Goal: Transaction & Acquisition: Purchase product/service

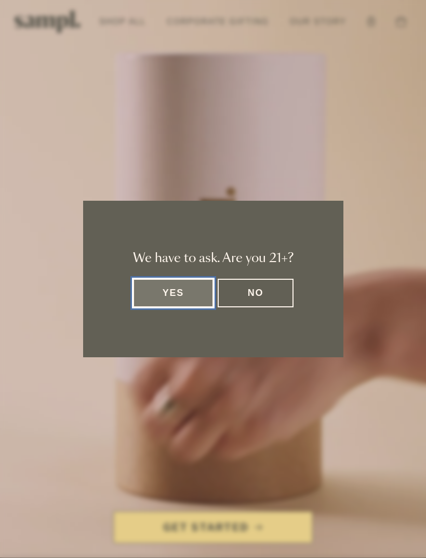
click at [183, 289] on button "Yes" at bounding box center [173, 293] width 81 height 29
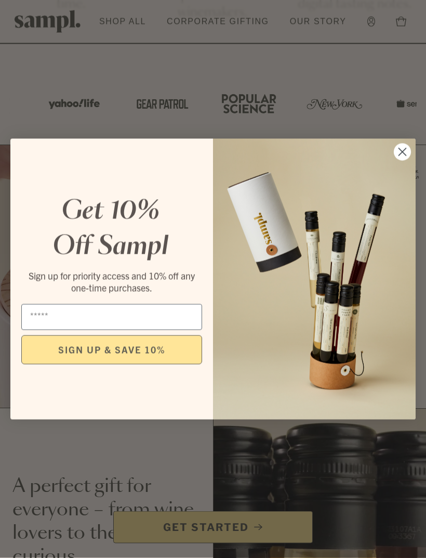
scroll to position [703, 0]
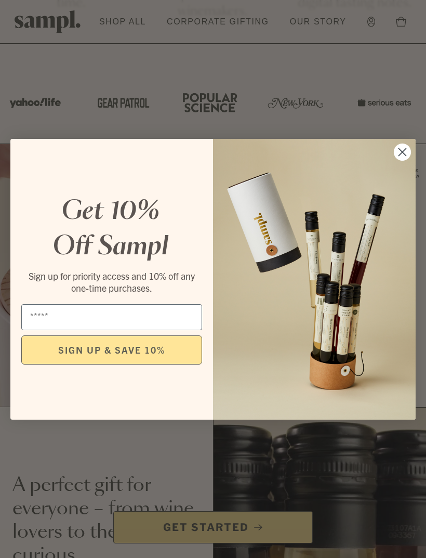
click at [405, 160] on circle "Close dialog" at bounding box center [402, 151] width 17 height 17
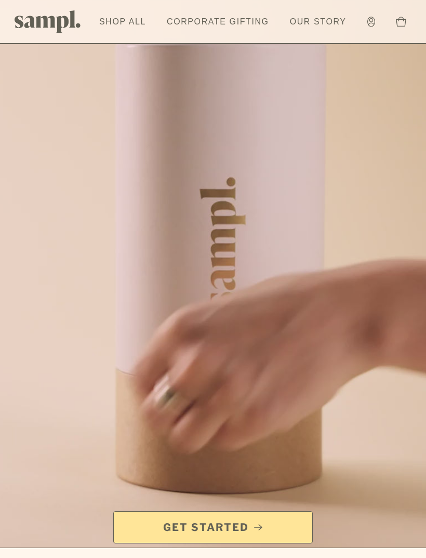
scroll to position [0, 0]
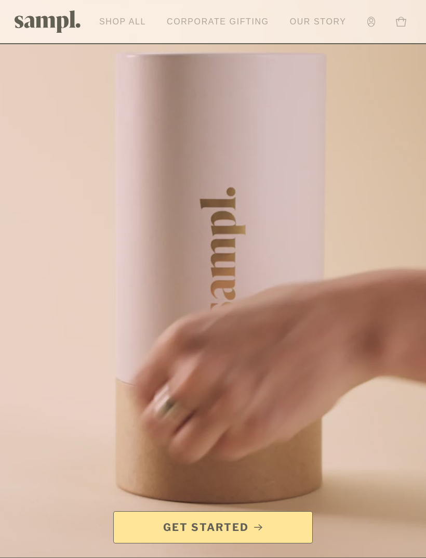
click at [126, 15] on link "Shop All" at bounding box center [122, 21] width 57 height 23
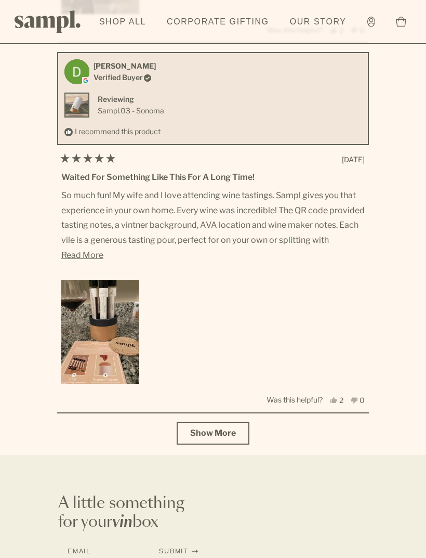
scroll to position [3662, 0]
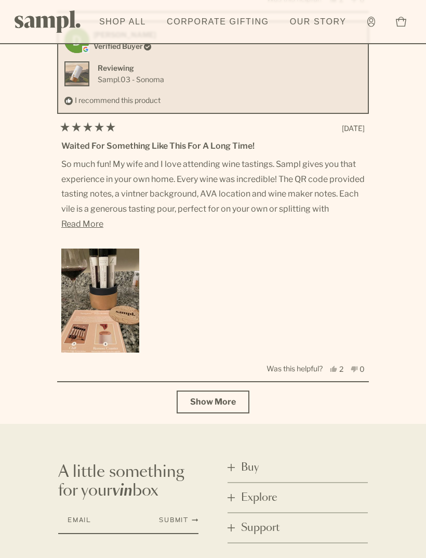
click at [253, 460] on span "Buy" at bounding box center [250, 467] width 18 height 15
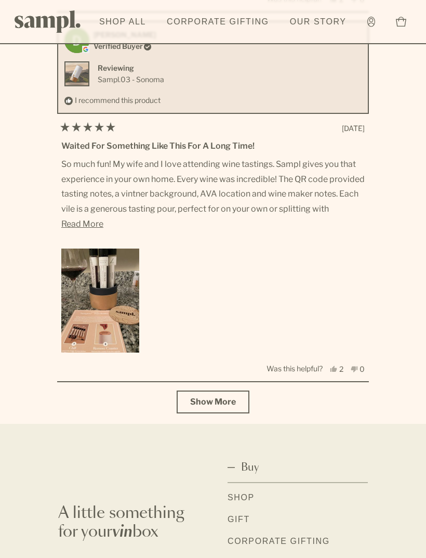
click at [247, 491] on link "Shop" at bounding box center [241, 498] width 27 height 14
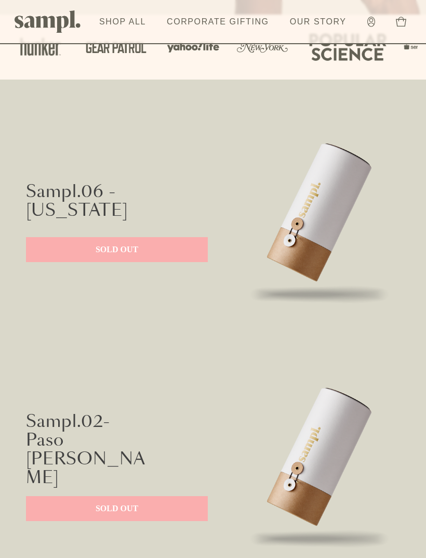
scroll to position [410, 0]
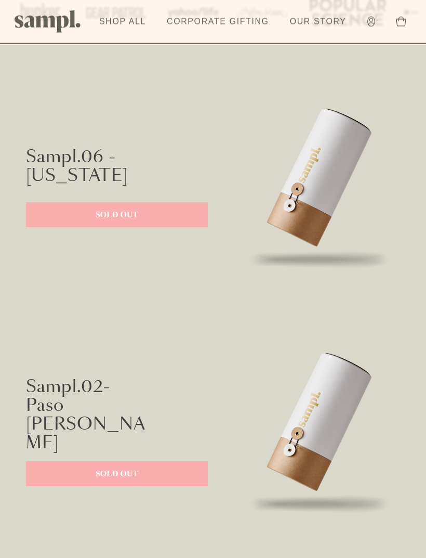
click at [179, 223] on link "SOLD OUT" at bounding box center [117, 215] width 182 height 25
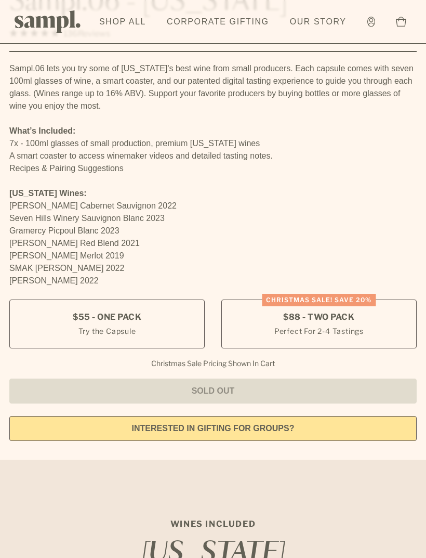
scroll to position [541, 0]
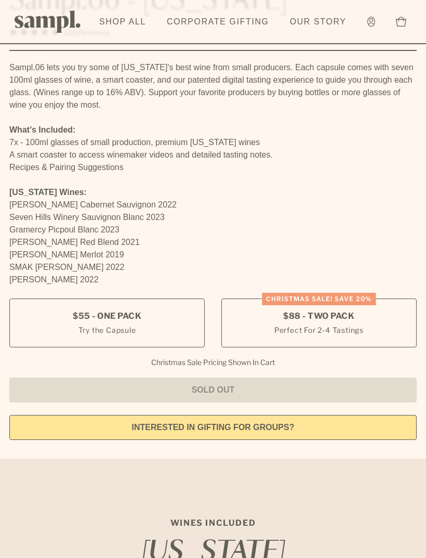
click at [172, 327] on label "$55 - One Pack Try the Capsule" at bounding box center [107, 323] width 196 height 49
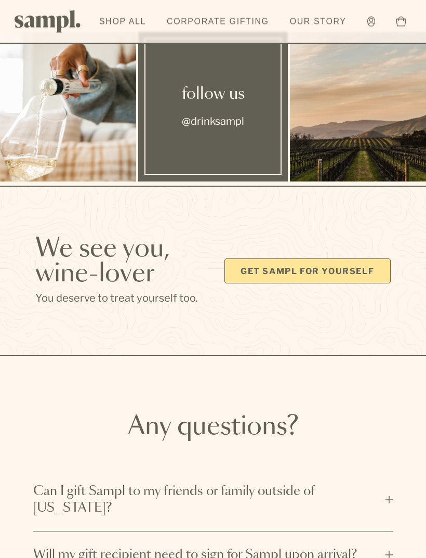
scroll to position [3251, 0]
click at [362, 258] on link "Get Sampl for yourself" at bounding box center [308, 270] width 166 height 25
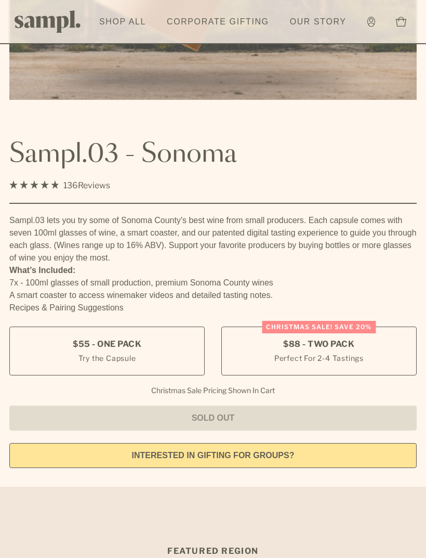
scroll to position [403, 0]
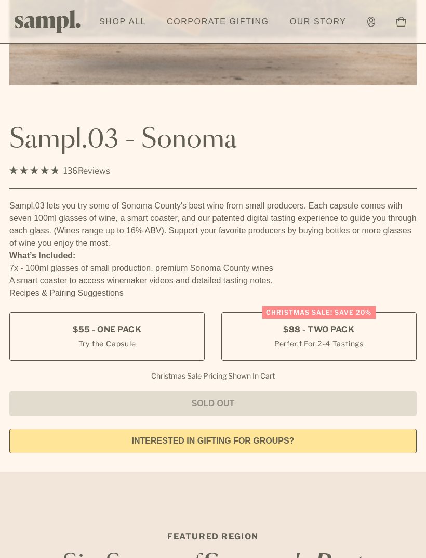
click at [152, 344] on label "$55 - One Pack Try the Capsule" at bounding box center [107, 336] width 196 height 49
click at [365, 342] on label "Christmas SALE! Save 20% $88 - Two Pack Perfect For 2-4 Tastings" at bounding box center [320, 336] width 196 height 49
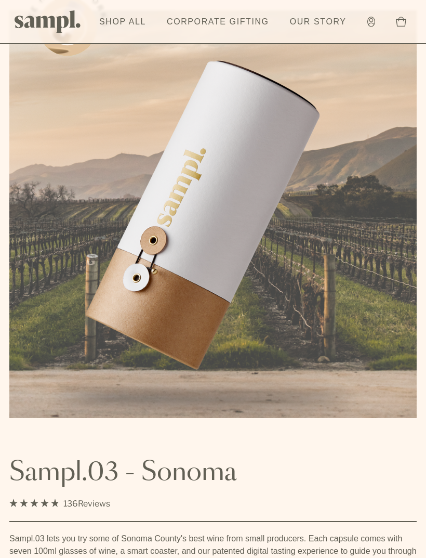
scroll to position [0, 0]
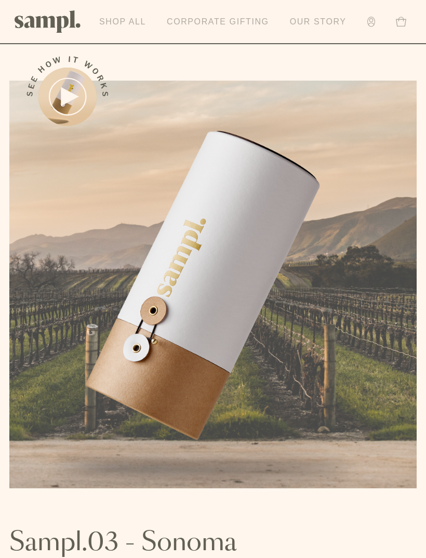
click at [110, 19] on link "Shop All" at bounding box center [122, 21] width 57 height 23
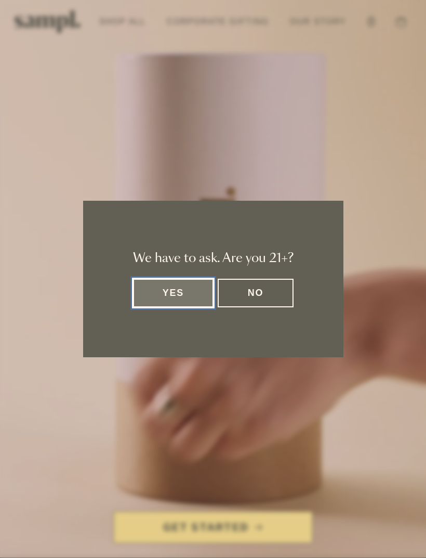
click at [180, 293] on button "Yes" at bounding box center [173, 293] width 81 height 29
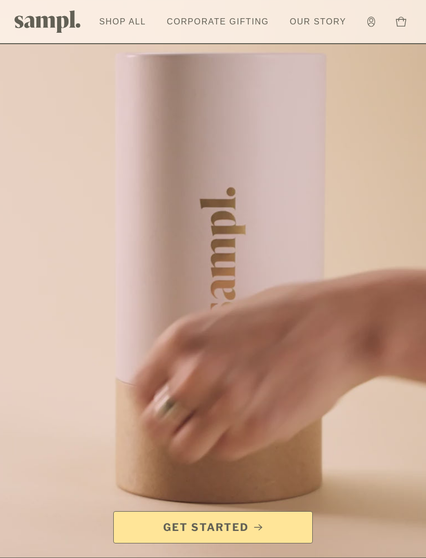
click at [114, 22] on link "Shop All" at bounding box center [122, 21] width 57 height 23
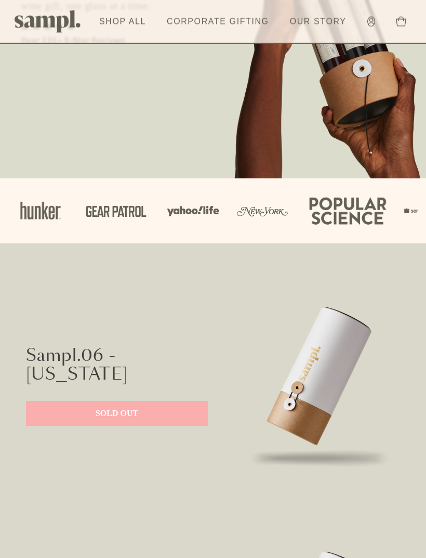
scroll to position [221, 0]
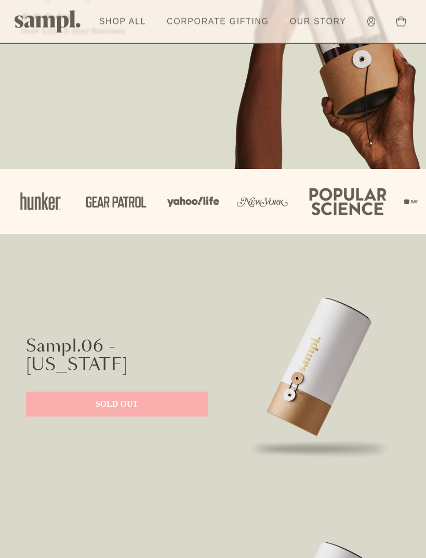
click at [179, 405] on p "SOLD OUT" at bounding box center [116, 404] width 161 height 12
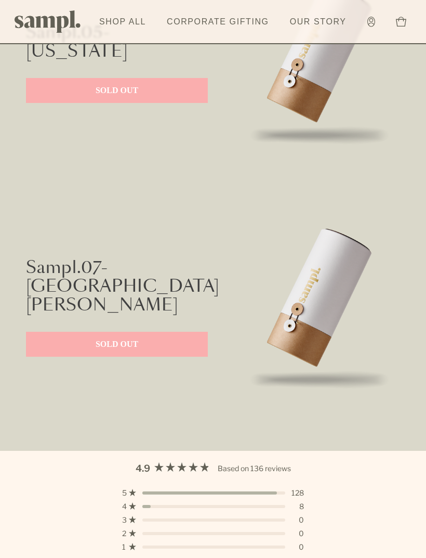
scroll to position [1590, 0]
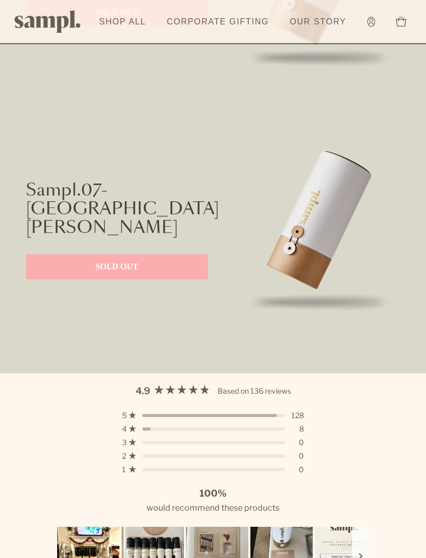
click at [70, 261] on p "SOLD OUT" at bounding box center [116, 267] width 161 height 12
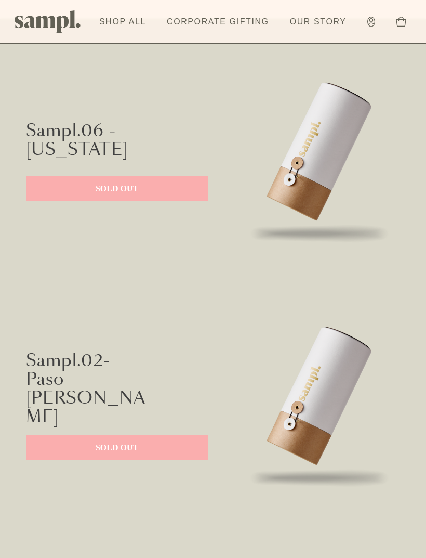
scroll to position [1590, 0]
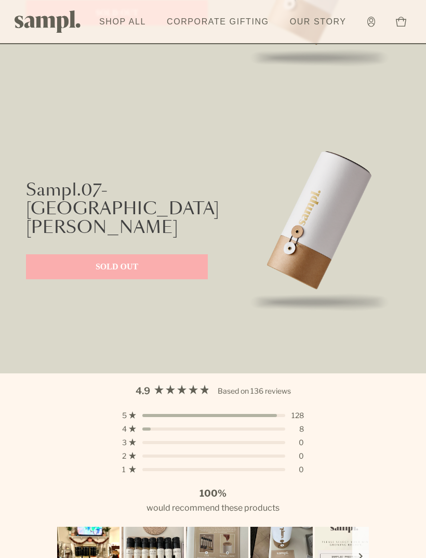
click at [79, 261] on p "SOLD OUT" at bounding box center [116, 267] width 161 height 12
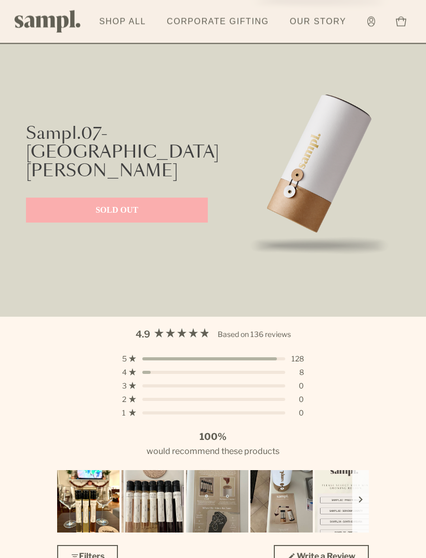
scroll to position [1648, 0]
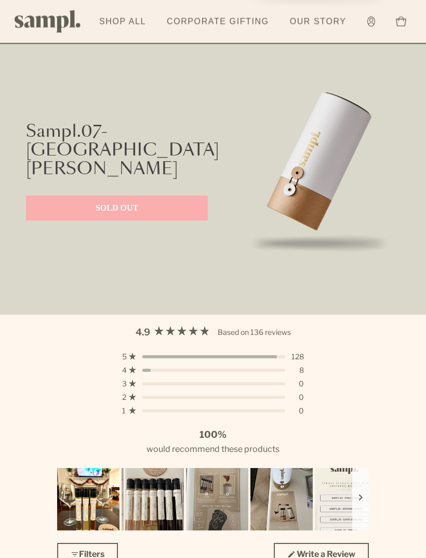
click at [86, 202] on p "SOLD OUT" at bounding box center [116, 208] width 161 height 12
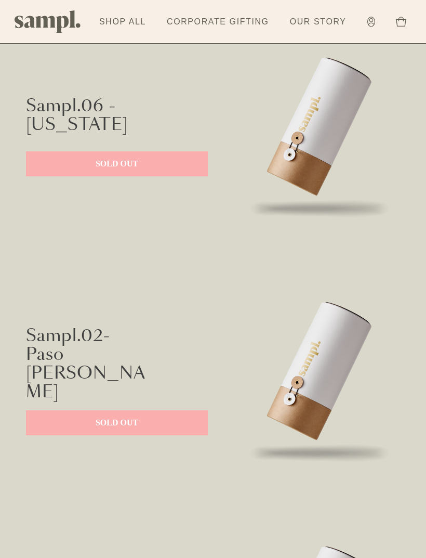
scroll to position [462, 0]
click at [153, 416] on p "SOLD OUT" at bounding box center [116, 422] width 161 height 12
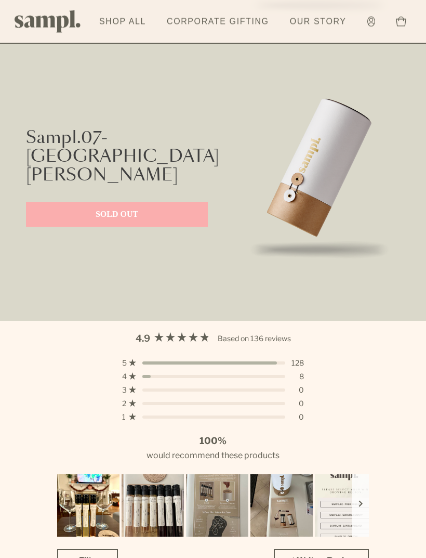
scroll to position [1642, 0]
click at [150, 209] on p "SOLD OUT" at bounding box center [116, 215] width 161 height 12
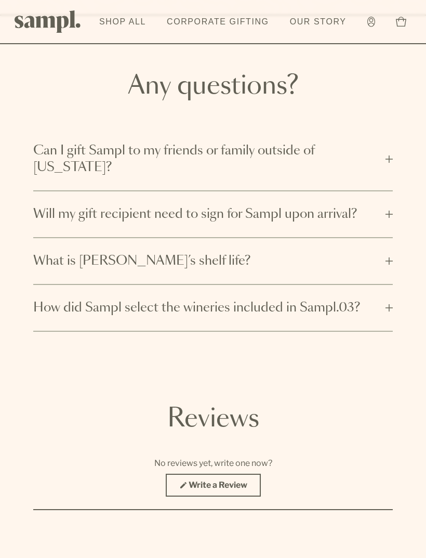
scroll to position [3725, 0]
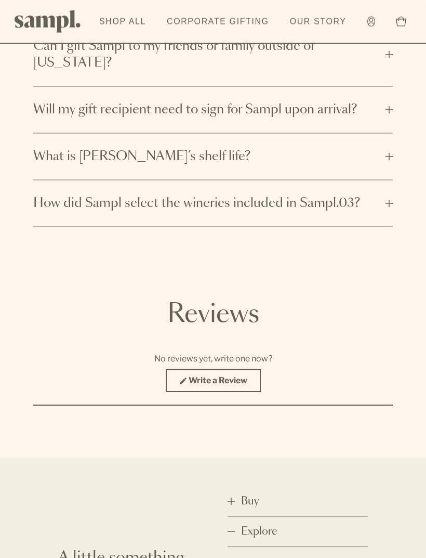
scroll to position [3829, 0]
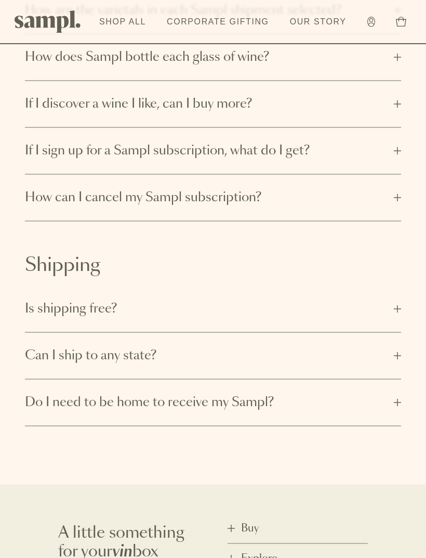
scroll to position [281, 0]
click at [394, 108] on button "If I discover a wine I like, can I buy more?" at bounding box center [213, 105] width 377 height 46
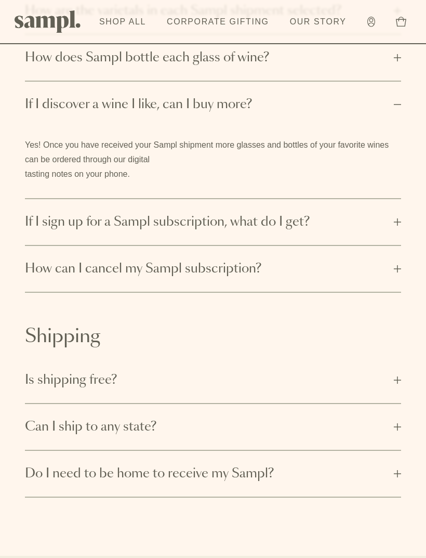
click at [399, 107] on button "If I discover a wine I like, can I buy more?" at bounding box center [213, 105] width 377 height 46
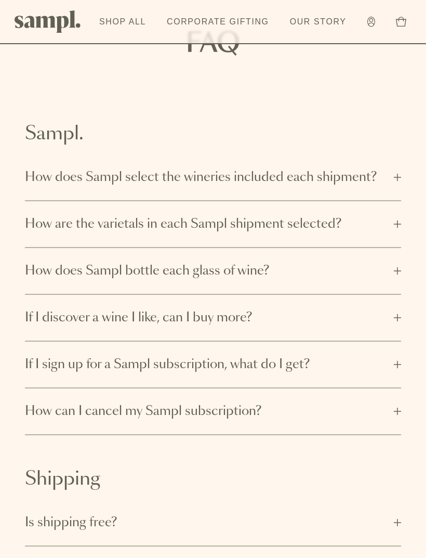
scroll to position [0, 0]
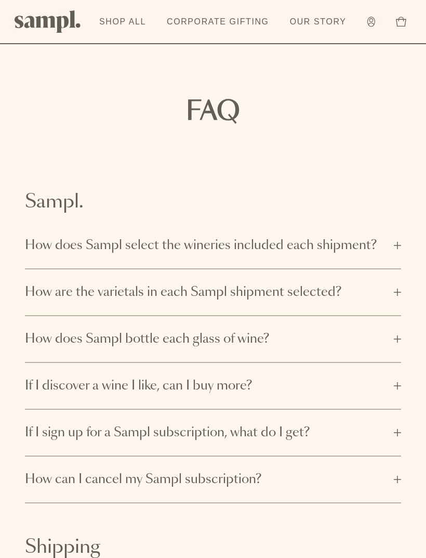
click at [126, 13] on link "Shop All" at bounding box center [122, 21] width 57 height 23
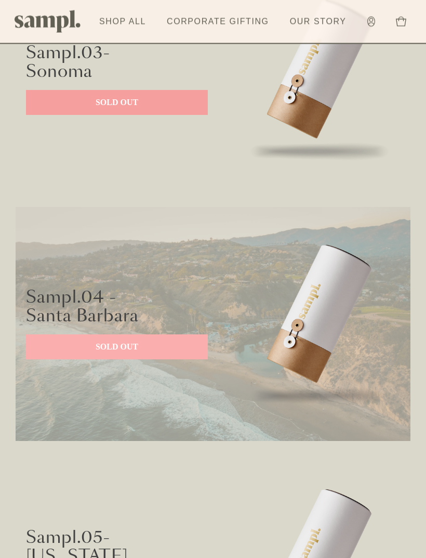
scroll to position [1031, 0]
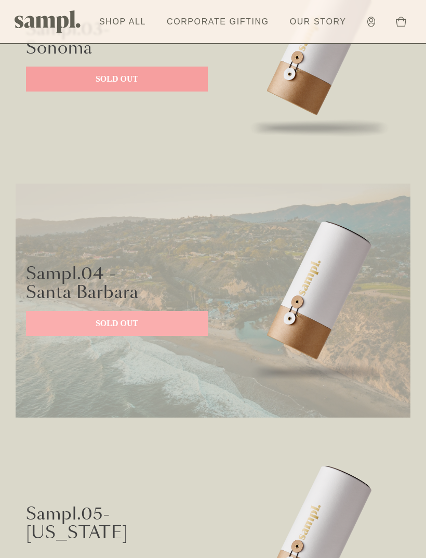
click at [176, 328] on p "SOLD OUT" at bounding box center [116, 323] width 161 height 12
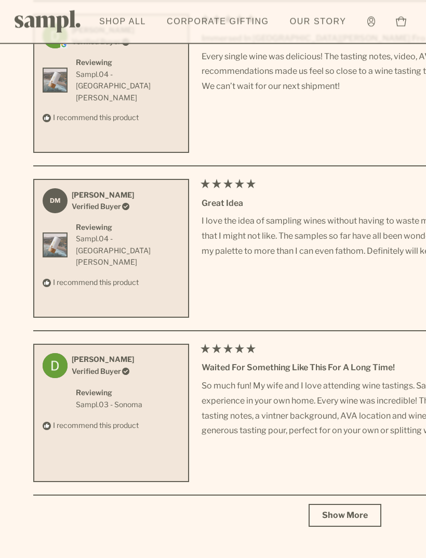
scroll to position [4664, 0]
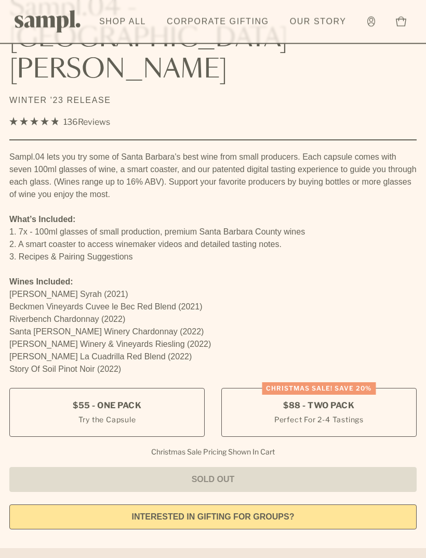
scroll to position [0, 0]
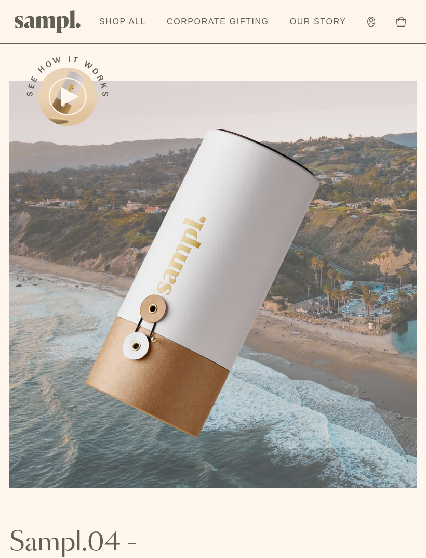
click at [66, 25] on img at bounding box center [48, 21] width 67 height 22
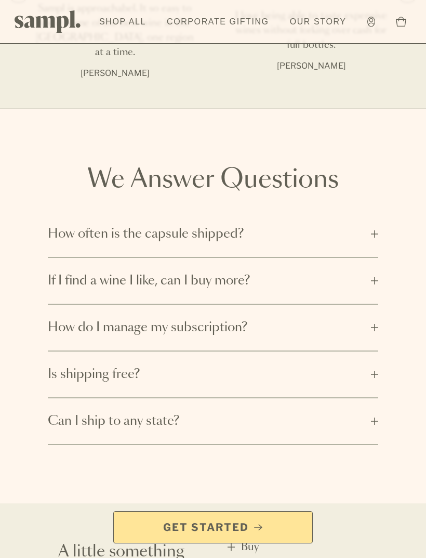
scroll to position [1614, 0]
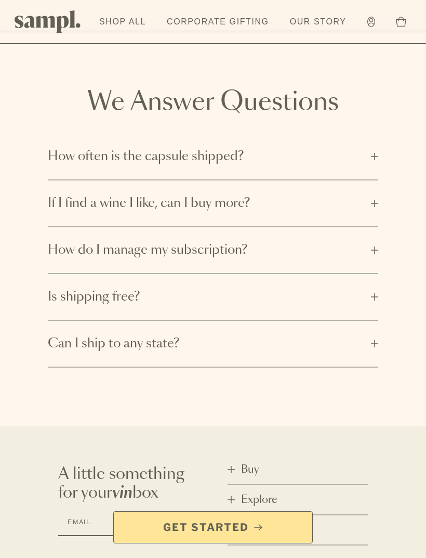
click at [378, 275] on button "Is shipping free?" at bounding box center [213, 297] width 330 height 46
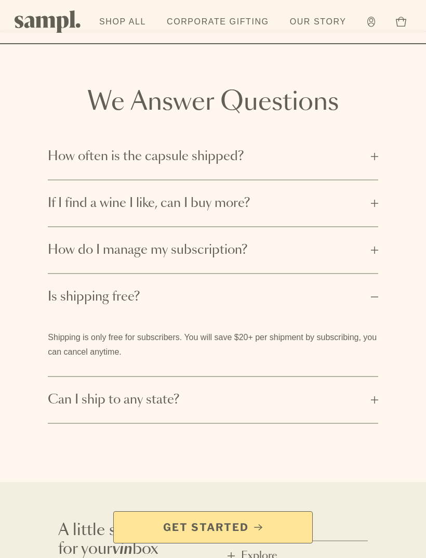
click at [378, 278] on button "Is shipping free?" at bounding box center [213, 297] width 330 height 46
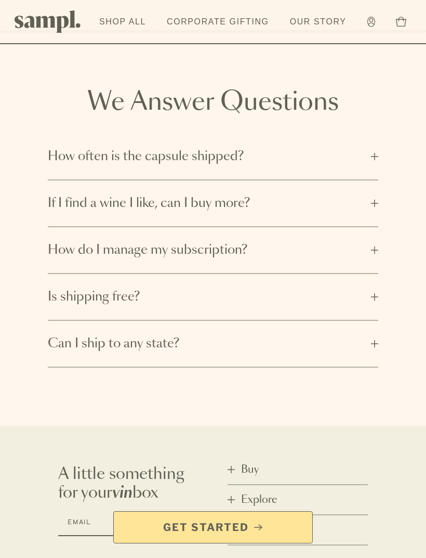
click at [378, 189] on button "If I find a wine I like, can I buy more?" at bounding box center [213, 203] width 330 height 46
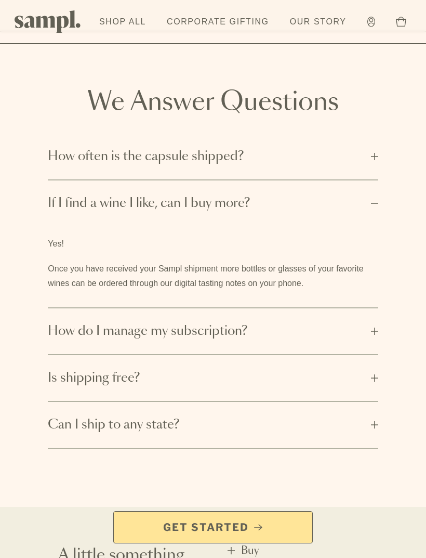
click at [377, 193] on button "If I find a wine I like, can I buy more?" at bounding box center [213, 203] width 330 height 46
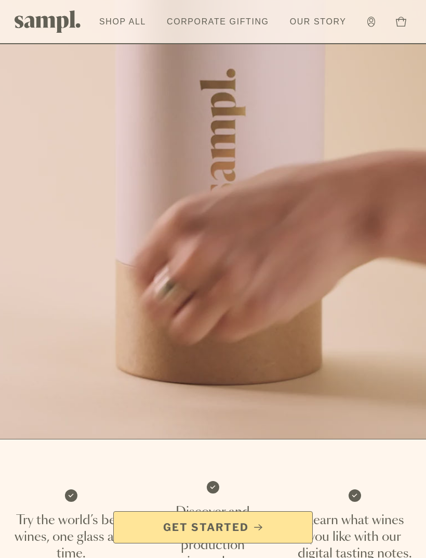
scroll to position [0, 0]
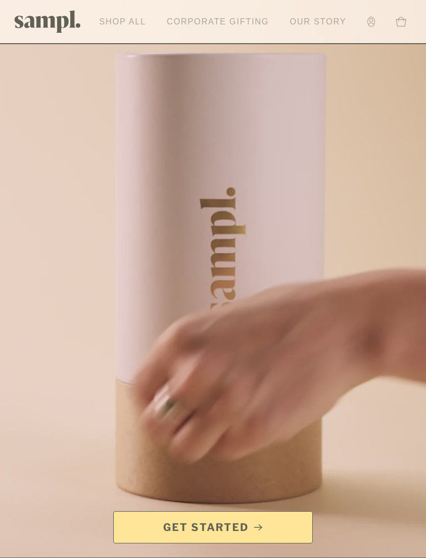
click at [134, 22] on link "Shop All" at bounding box center [122, 21] width 57 height 23
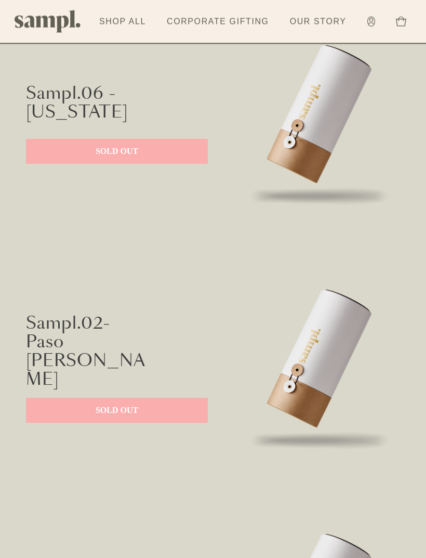
scroll to position [493, 0]
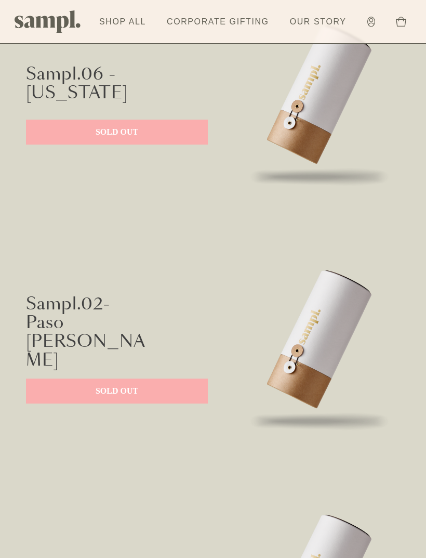
click at [157, 132] on p "SOLD OUT" at bounding box center [116, 132] width 161 height 12
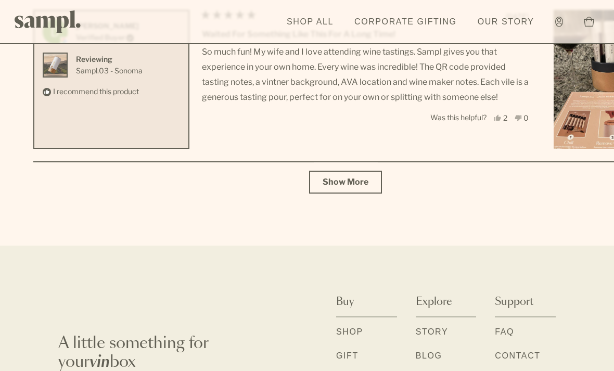
scroll to position [4454, 0]
click at [343, 178] on span "Show More" at bounding box center [345, 181] width 46 height 10
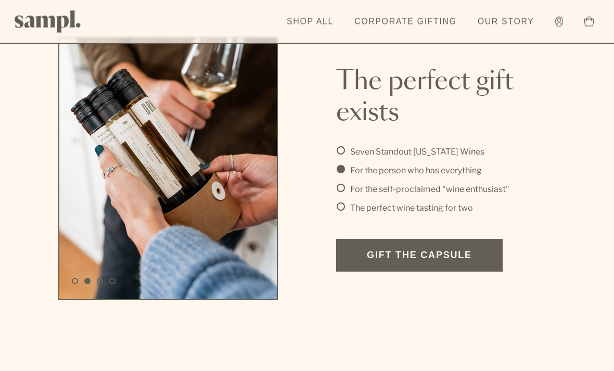
scroll to position [2443, 0]
